Goal: Task Accomplishment & Management: Manage account settings

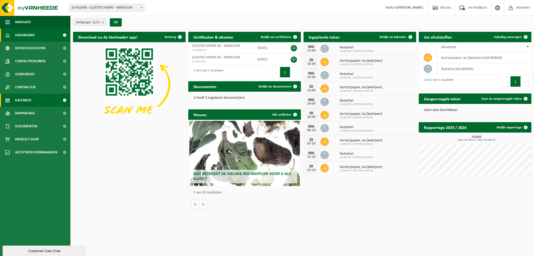
click at [29, 100] on span "Kalender" at bounding box center [23, 100] width 16 height 13
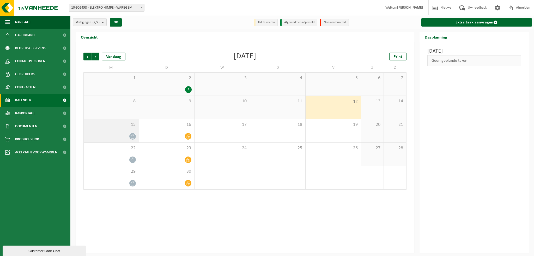
click at [132, 138] on icon at bounding box center [132, 136] width 4 height 4
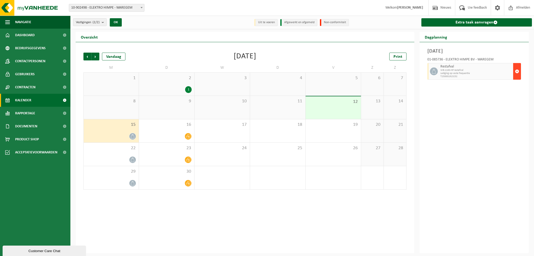
click at [517, 69] on span "button" at bounding box center [517, 71] width 4 height 10
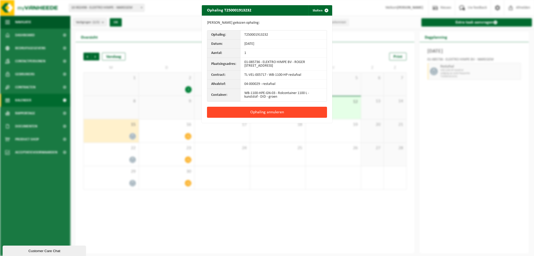
click at [262, 111] on button "Ophaling annuleren" at bounding box center [267, 112] width 120 height 11
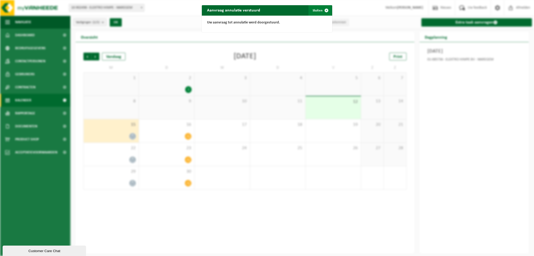
click at [317, 9] on button "Sluiten" at bounding box center [319, 10] width 23 height 10
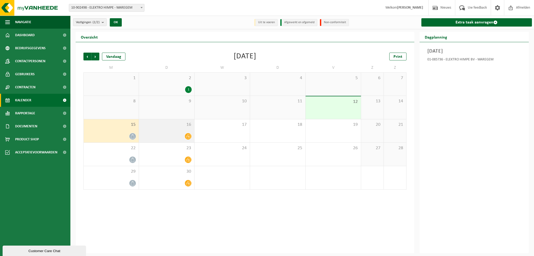
click at [187, 136] on icon at bounding box center [188, 136] width 4 height 4
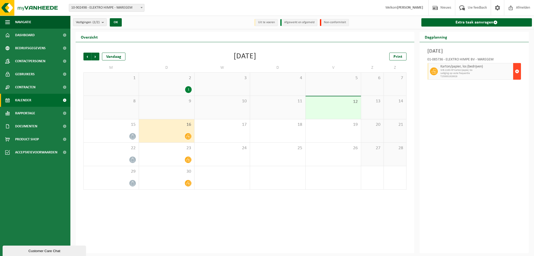
click at [515, 70] on span "button" at bounding box center [517, 71] width 4 height 10
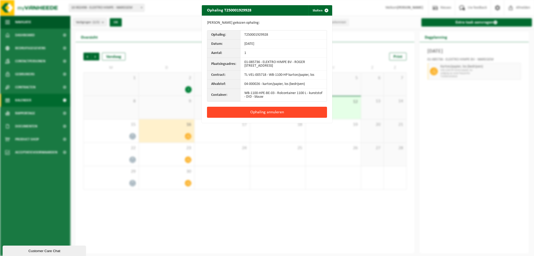
click at [267, 111] on button "Ophaling annuleren" at bounding box center [267, 112] width 120 height 11
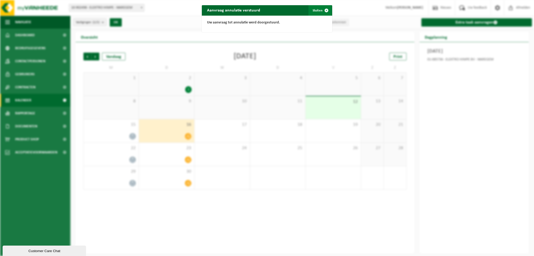
click at [311, 10] on button "Sluiten" at bounding box center [319, 10] width 23 height 10
